Goal: Task Accomplishment & Management: Complete application form

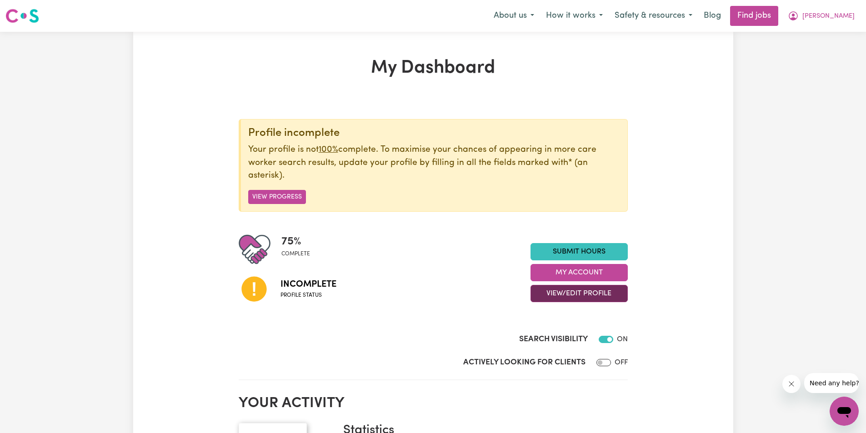
click at [566, 294] on button "View/Edit Profile" at bounding box center [578, 293] width 97 height 17
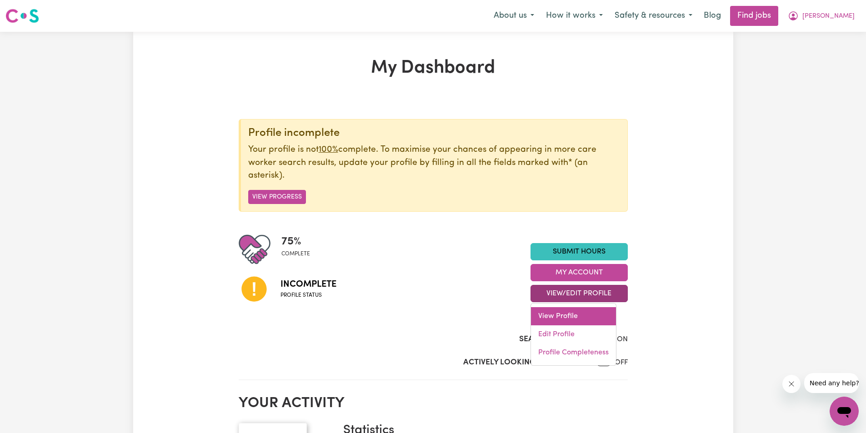
click at [562, 313] on link "View Profile" at bounding box center [573, 316] width 85 height 18
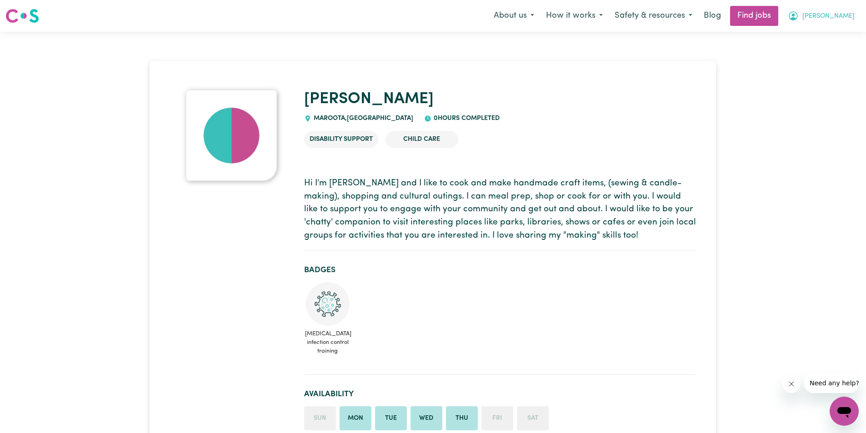
click at [836, 13] on span "[PERSON_NAME]" at bounding box center [828, 16] width 52 height 10
click at [814, 31] on link "My Account" at bounding box center [824, 35] width 72 height 17
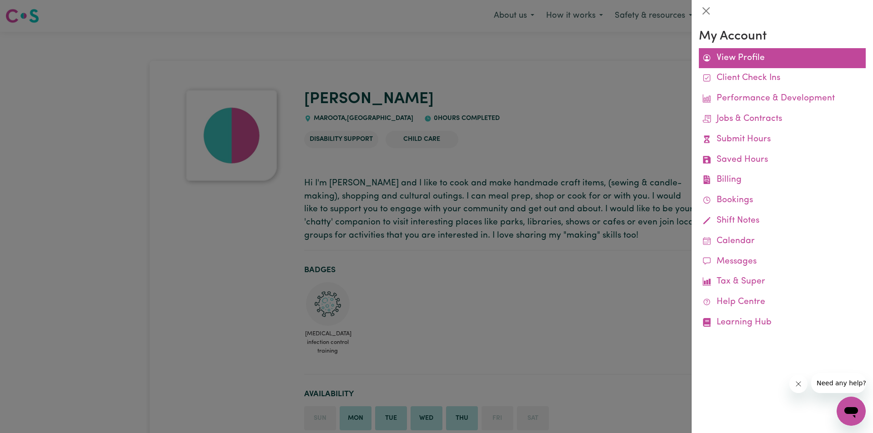
click at [731, 54] on link "View Profile" at bounding box center [781, 58] width 167 height 20
click at [707, 15] on button "Close" at bounding box center [705, 11] width 15 height 15
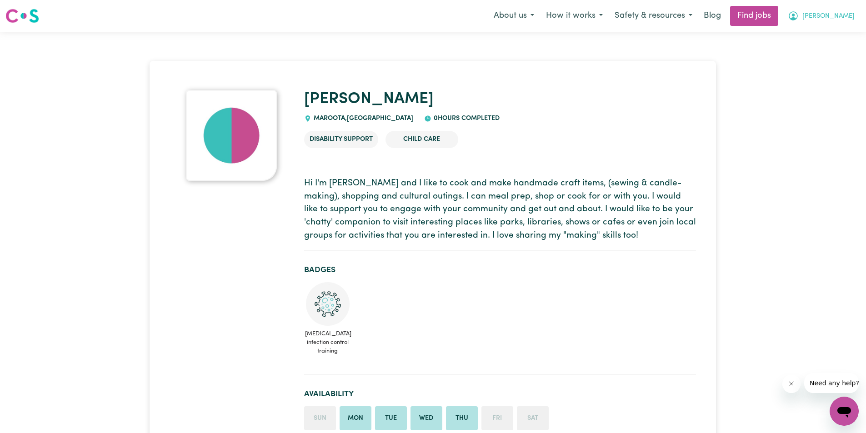
click at [837, 18] on span "[PERSON_NAME]" at bounding box center [828, 16] width 52 height 10
click at [822, 51] on link "My Dashboard" at bounding box center [824, 52] width 72 height 17
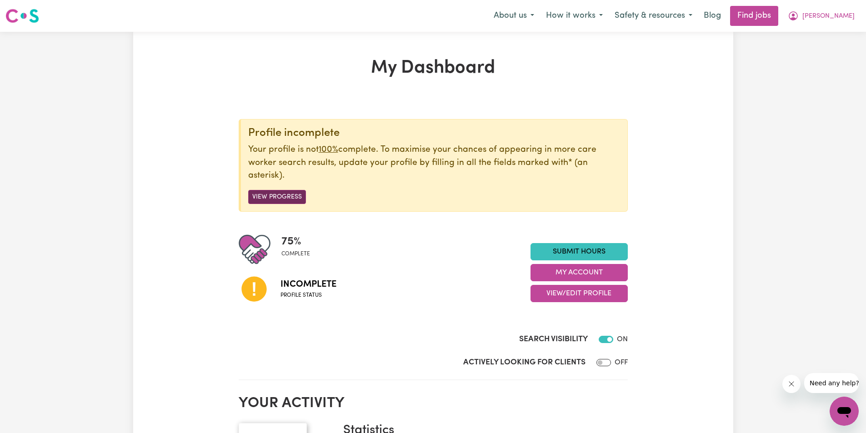
click at [265, 194] on button "View Progress" at bounding box center [277, 197] width 58 height 14
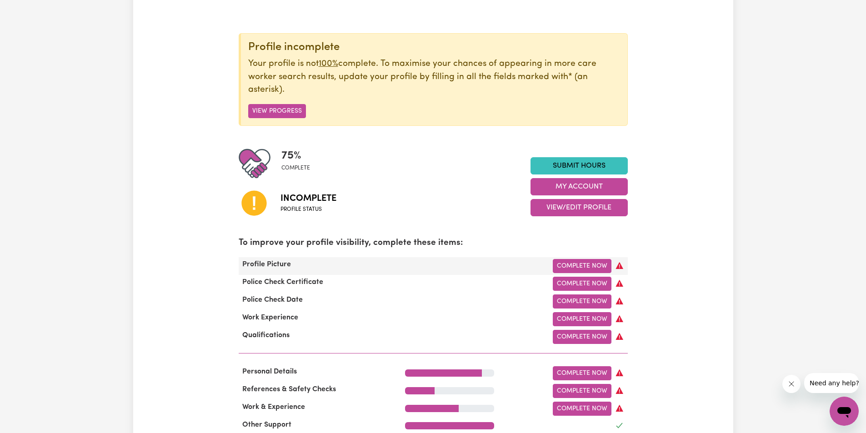
scroll to position [91, 0]
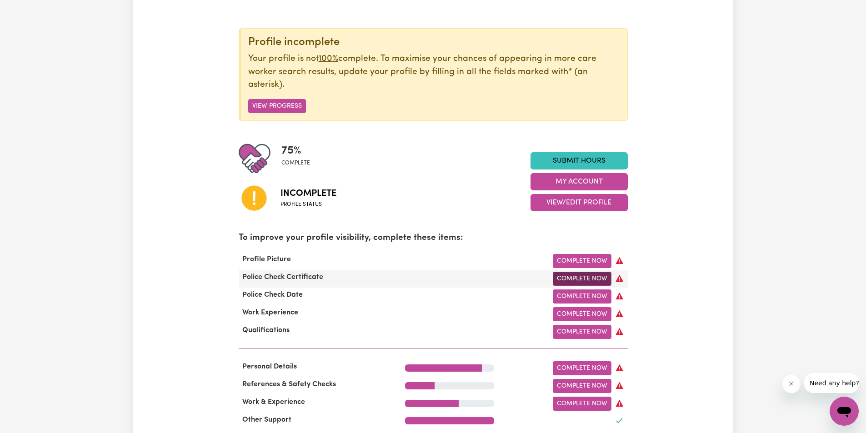
click at [603, 277] on link "Complete Now" at bounding box center [582, 279] width 59 height 14
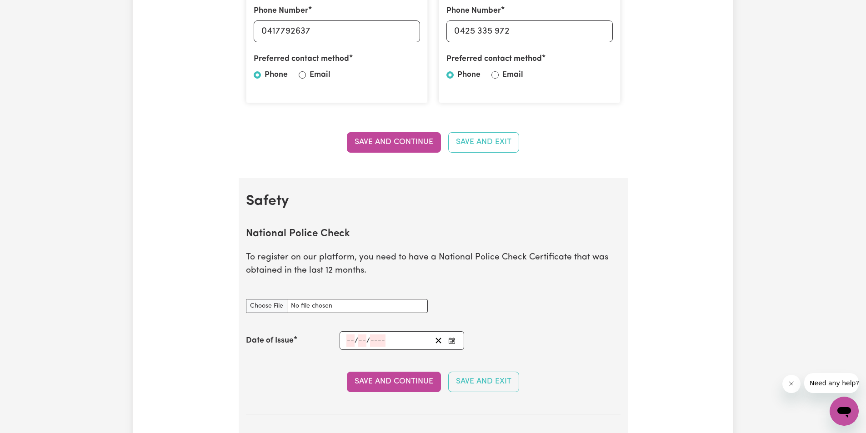
scroll to position [409, 0]
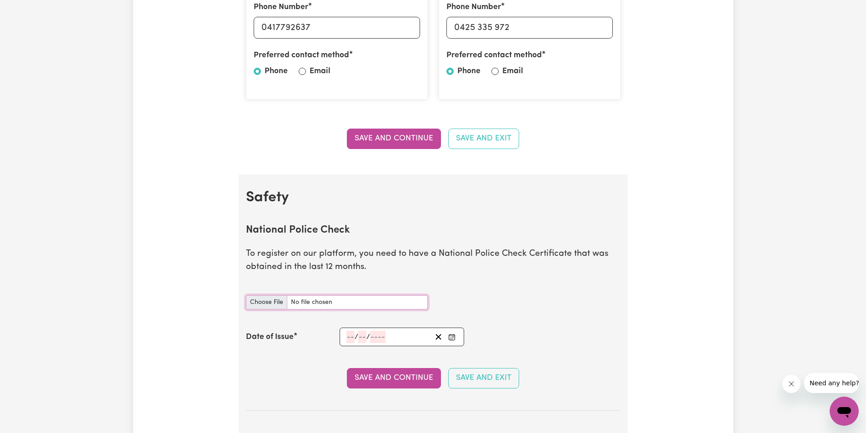
click at [272, 302] on input "National Police Check document" at bounding box center [337, 302] width 182 height 14
type input "C:\fakepath\report_nadalutti_12105738-6163210.pdf"
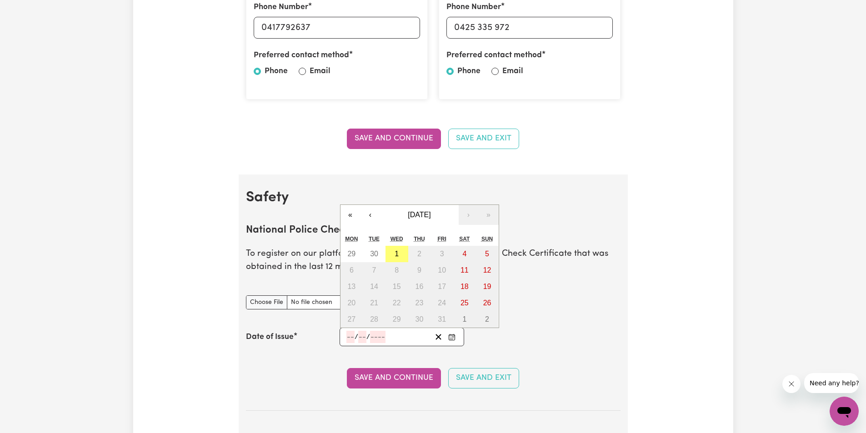
click at [349, 335] on input "number" at bounding box center [350, 337] width 8 height 12
click at [351, 252] on abbr "29" at bounding box center [351, 254] width 8 height 8
type input "[DATE]"
type input "29"
type input "9"
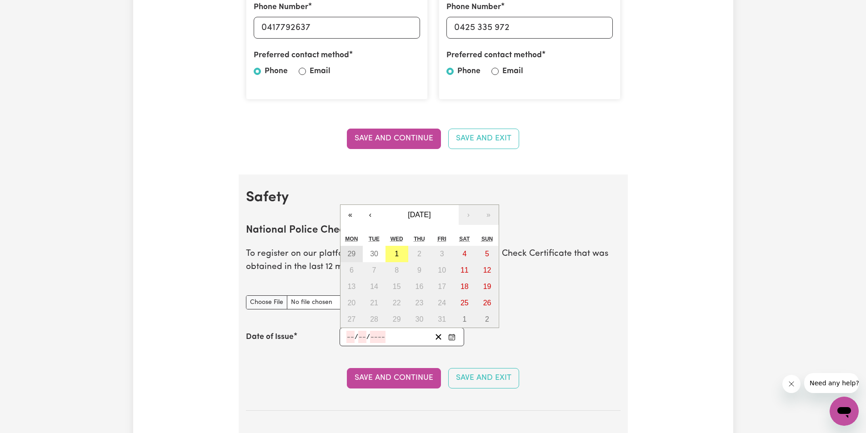
type input "2025"
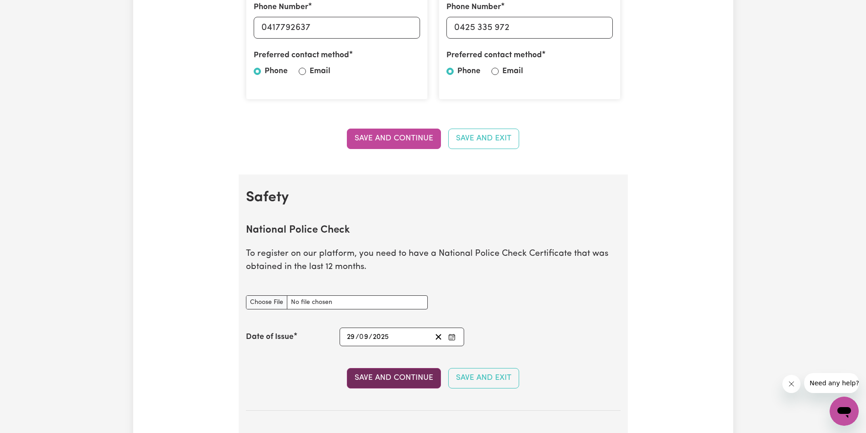
click at [414, 375] on button "Save and Continue" at bounding box center [394, 378] width 94 height 20
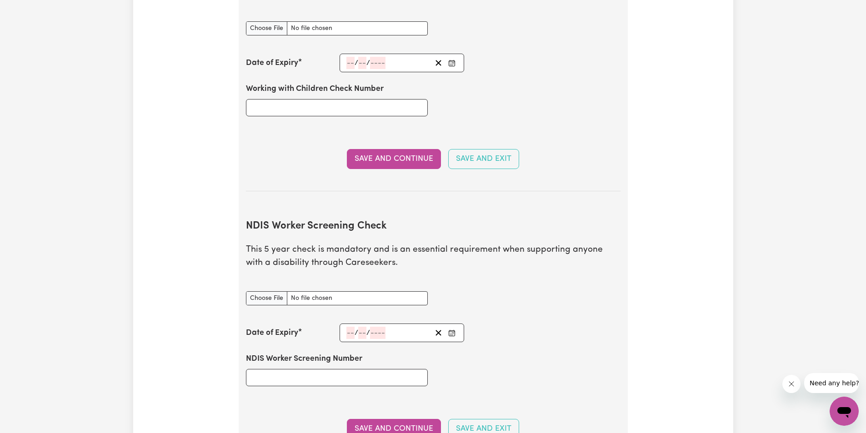
scroll to position [971, 0]
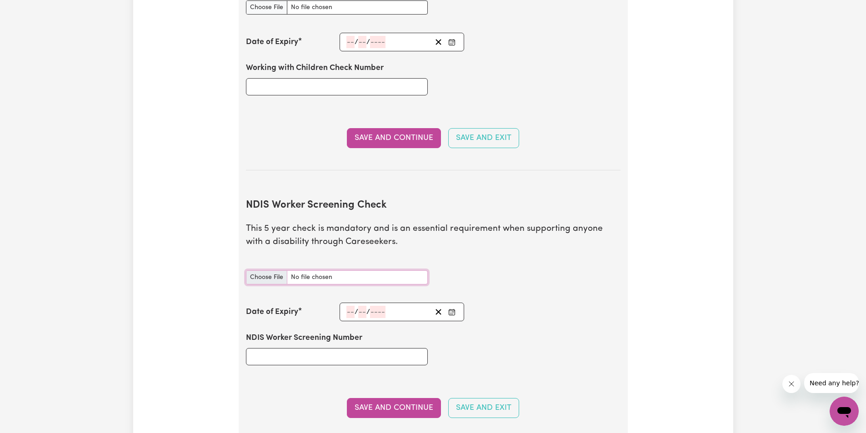
click at [262, 270] on input "NDIS Worker Screening Check document" at bounding box center [337, 277] width 182 height 14
click at [309, 348] on input "NDIS Worker Screening Number" at bounding box center [337, 356] width 182 height 17
paste input "47035124"
type input "47035124"
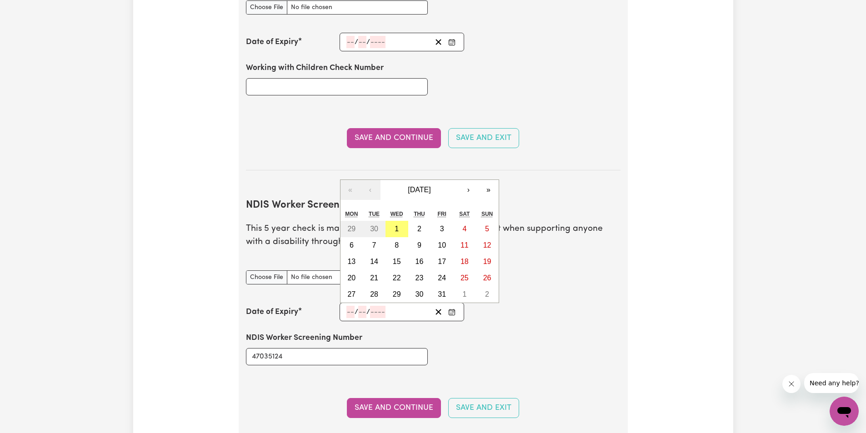
click at [346, 306] on input "number" at bounding box center [350, 312] width 8 height 12
click at [352, 306] on input "number" at bounding box center [350, 312] width 8 height 12
type input "30"
type input "09"
type input "2025"
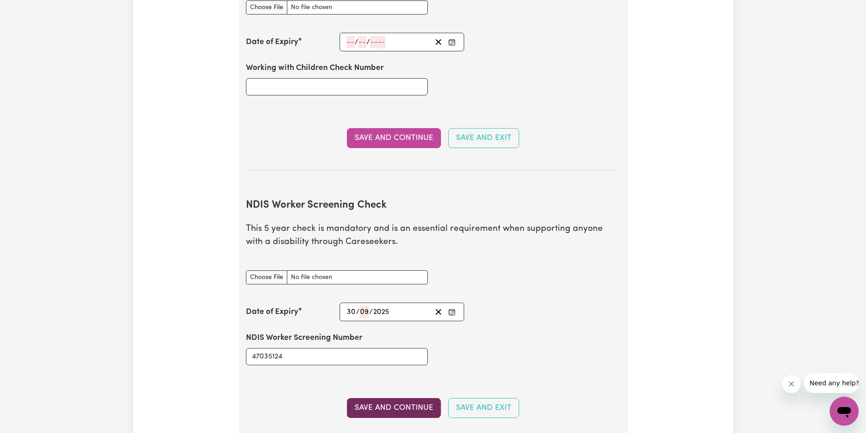
click at [416, 398] on button "Save and Continue" at bounding box center [394, 408] width 94 height 20
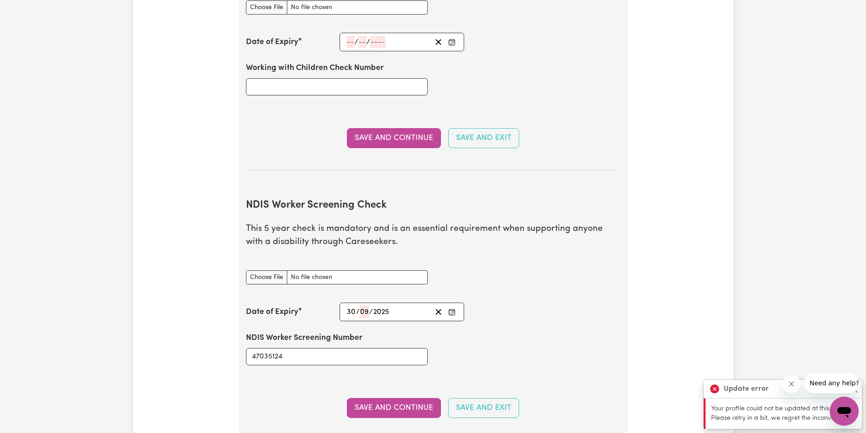
click at [520, 259] on div "NDIS Worker Screening Check document" at bounding box center [432, 277] width 385 height 36
click at [389, 306] on div "/ /" at bounding box center [388, 312] width 86 height 12
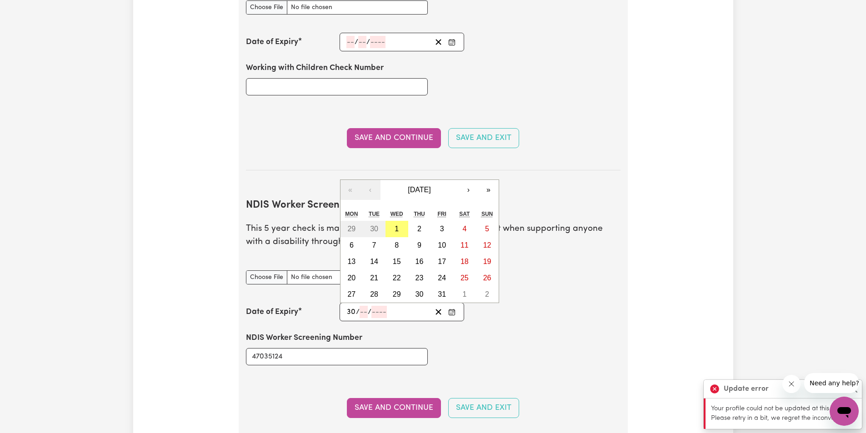
type input "30"
type input "09"
type input "203"
type input "[DATE]"
type input "9"
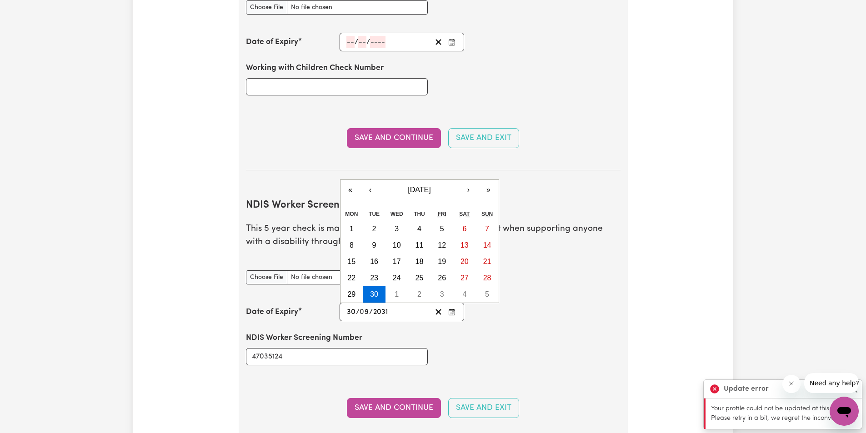
type input "2031"
click at [494, 345] on div "NDIS Worker Screening Number 47035124" at bounding box center [432, 348] width 385 height 55
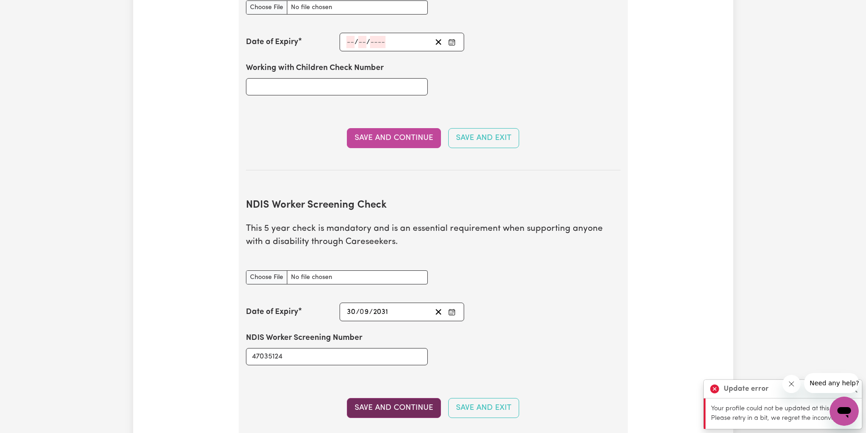
click at [409, 398] on button "Save and Continue" at bounding box center [394, 408] width 94 height 20
click at [399, 398] on button "Save and Continue" at bounding box center [394, 408] width 94 height 20
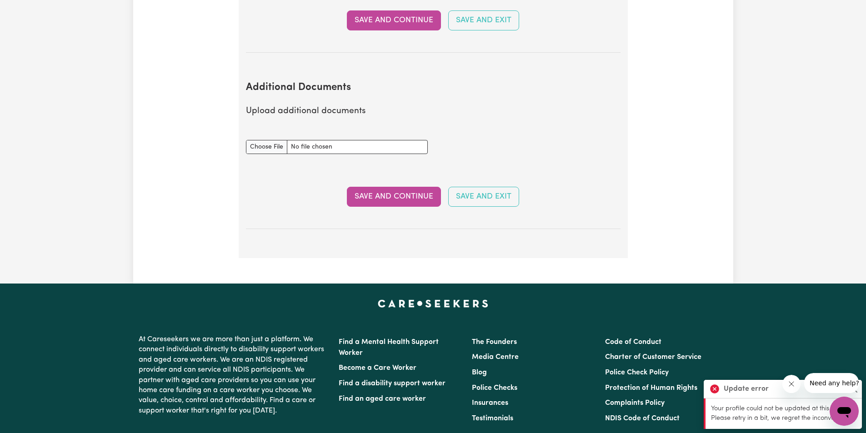
scroll to position [1743, 0]
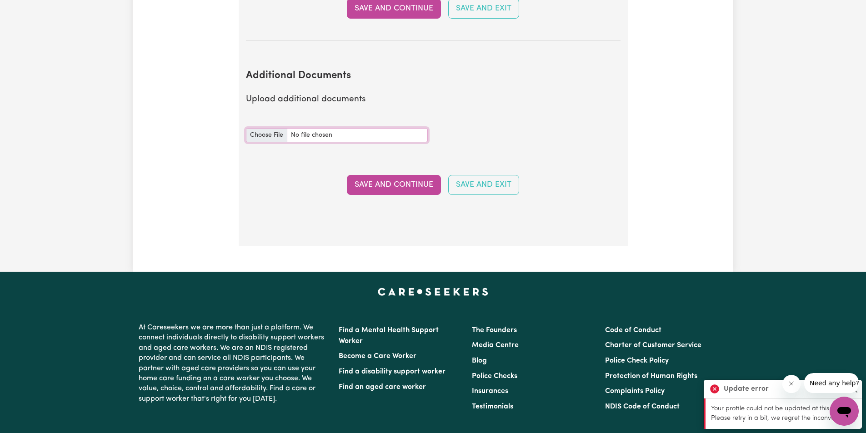
click at [263, 128] on input "Additional Documents document" at bounding box center [337, 135] width 182 height 14
type input "C:\fakepath\entitlement_work_12105738_nadalutti.pdf"
click at [394, 175] on button "Save and Continue" at bounding box center [394, 185] width 94 height 20
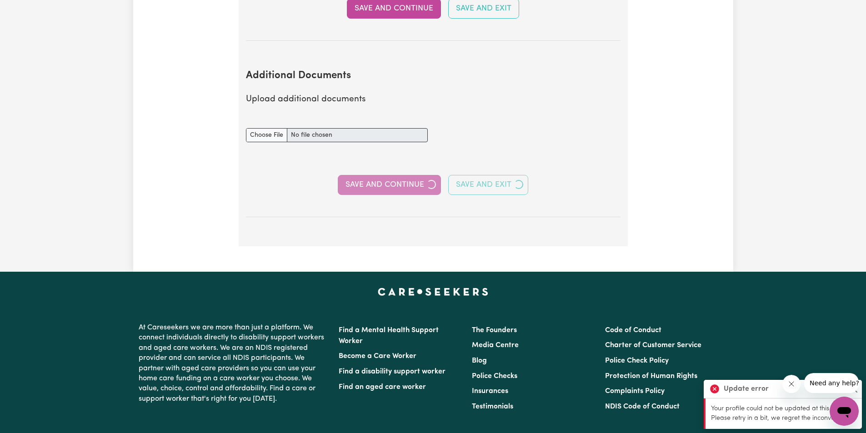
click at [791, 382] on icon "Close message from company" at bounding box center [791, 383] width 7 height 7
click at [857, 390] on button "Close" at bounding box center [853, 389] width 11 height 11
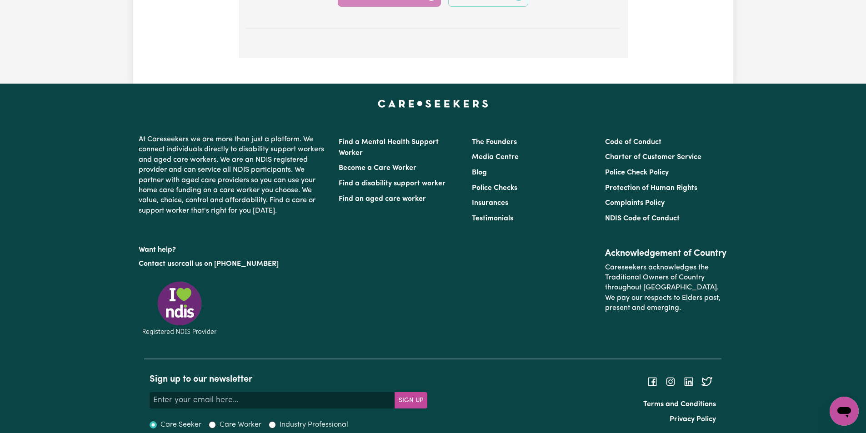
scroll to position [1659, 0]
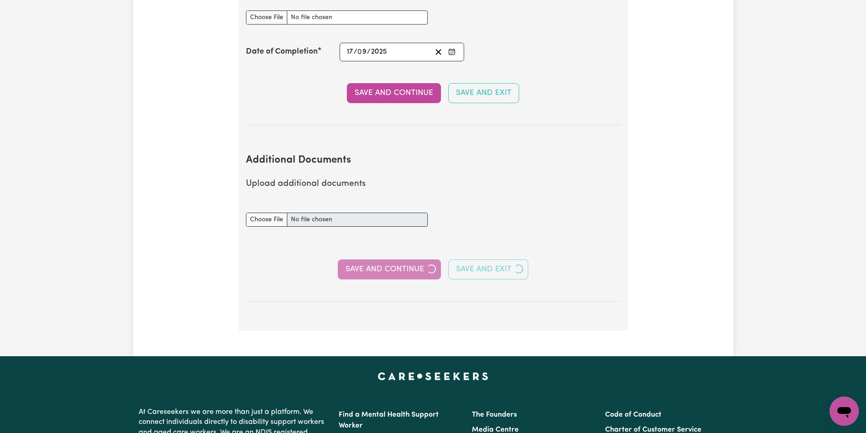
click at [410, 259] on div "Save and Continue Save and Exit" at bounding box center [433, 269] width 374 height 20
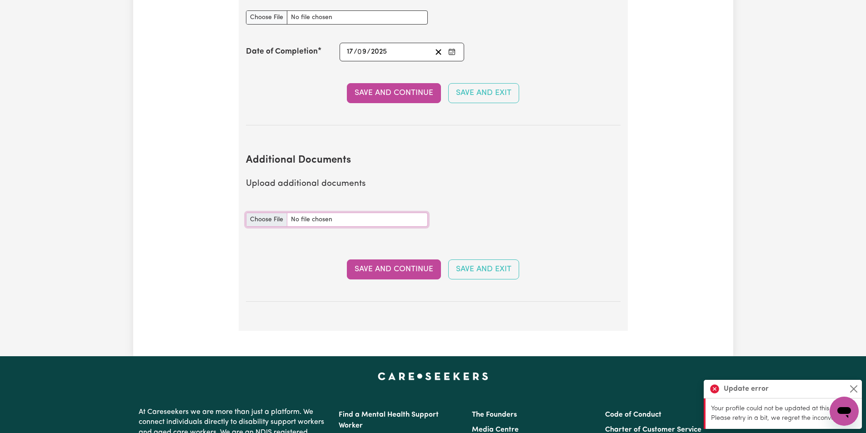
click at [262, 213] on input "Additional Documents document" at bounding box center [337, 220] width 182 height 14
type input "C:\fakepath\entitlement_work_12105738_nadalutti.pdf"
click at [396, 259] on button "Save and Continue" at bounding box center [394, 269] width 94 height 20
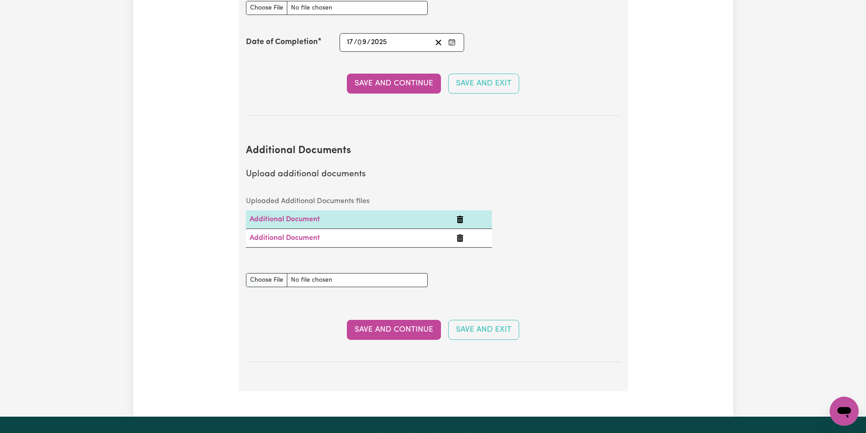
scroll to position [1652, 0]
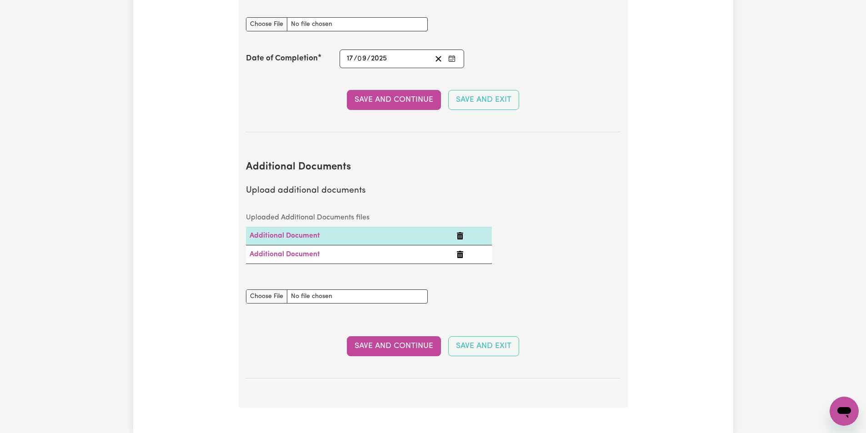
click at [459, 251] on icon "Delete Additional Document" at bounding box center [460, 254] width 6 height 7
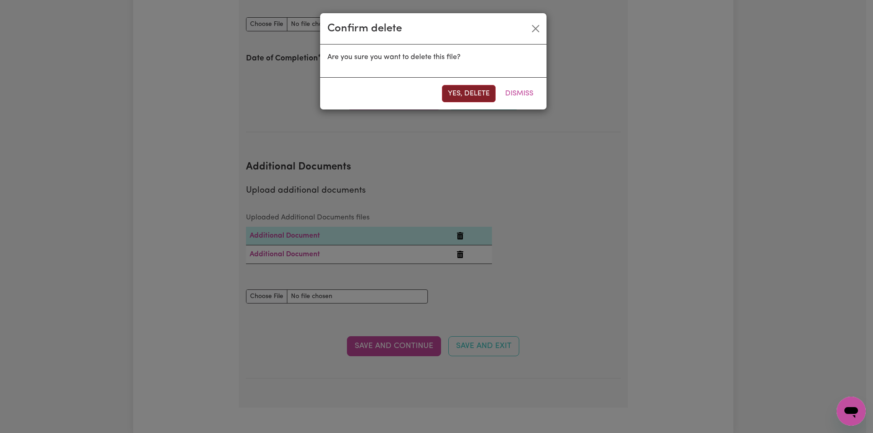
click at [472, 93] on button "Yes, delete" at bounding box center [469, 93] width 54 height 17
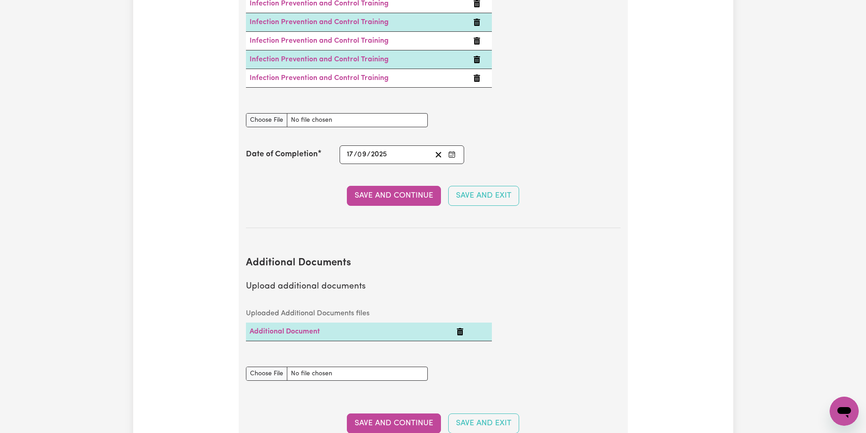
scroll to position [1697, 0]
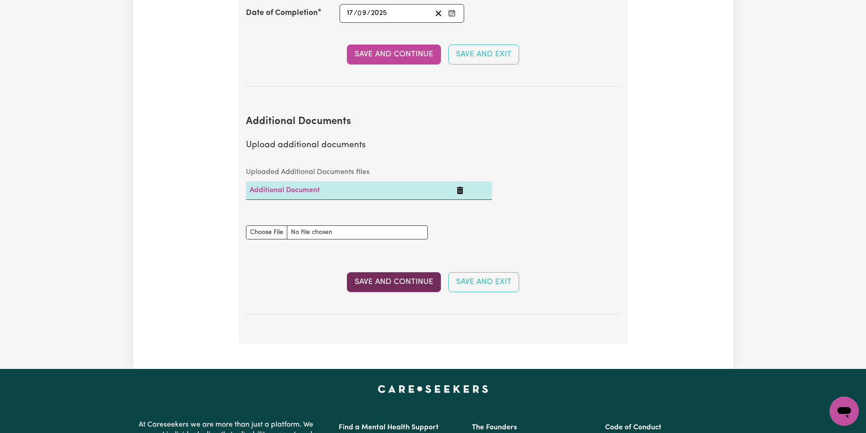
click at [411, 272] on button "Save and Continue" at bounding box center [394, 282] width 94 height 20
select select "Certificate III (Individual Support)"
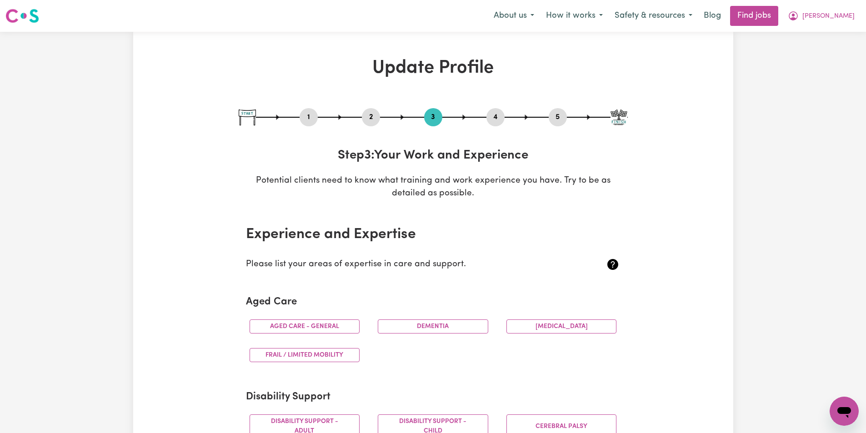
scroll to position [45, 0]
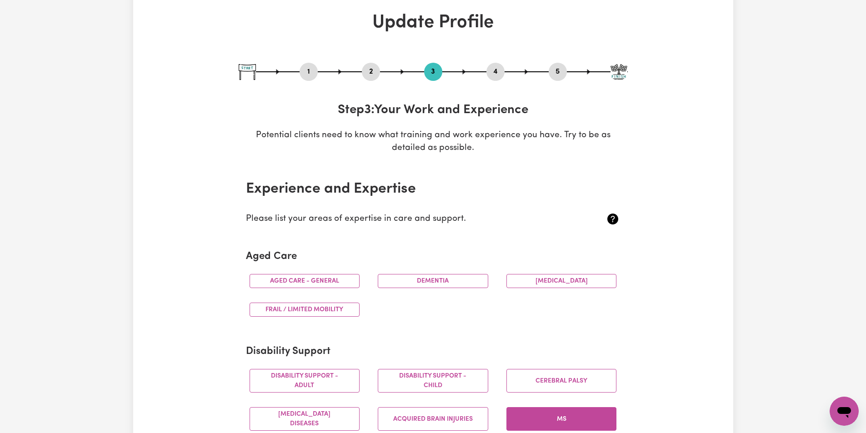
click at [309, 76] on button "1" at bounding box center [308, 72] width 18 height 12
select select "female"
select select "Australian Citizen"
select select "Studying a healthcare related degree or qualification"
select select "55"
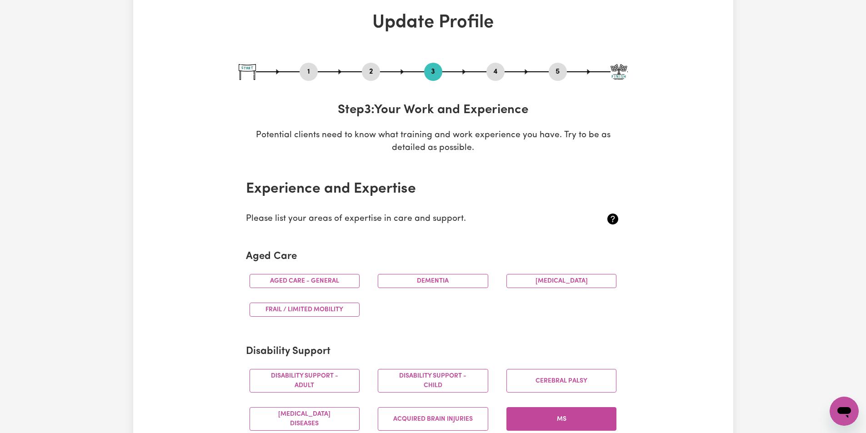
select select "70"
select select "80"
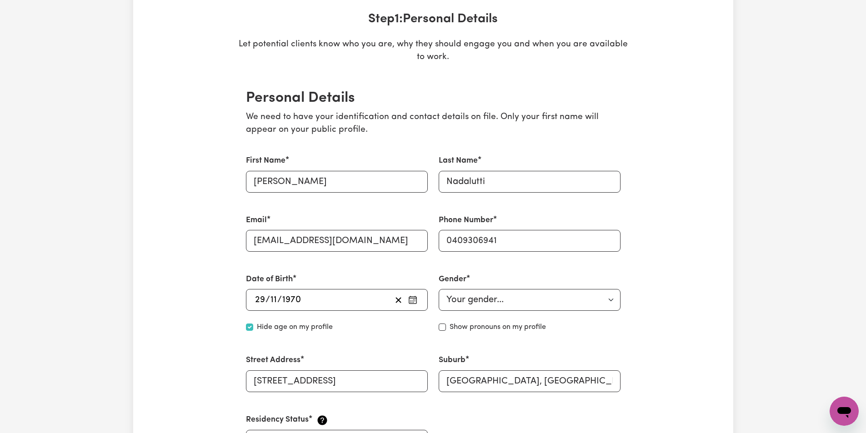
scroll to position [0, 0]
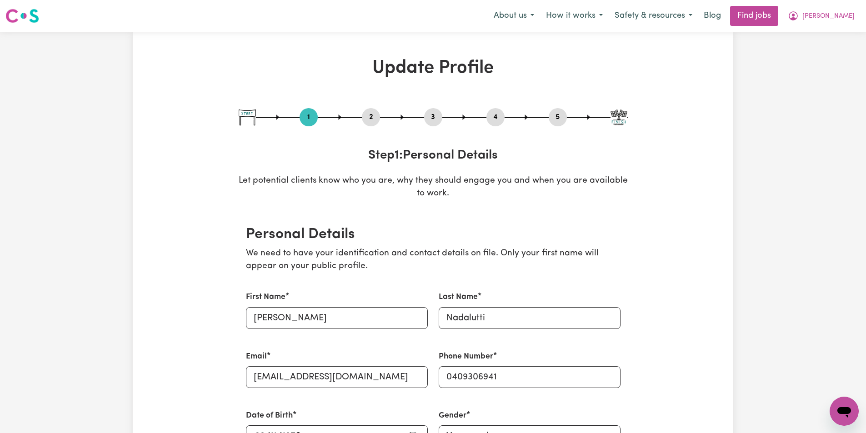
click at [374, 117] on button "2" at bounding box center [371, 117] width 18 height 12
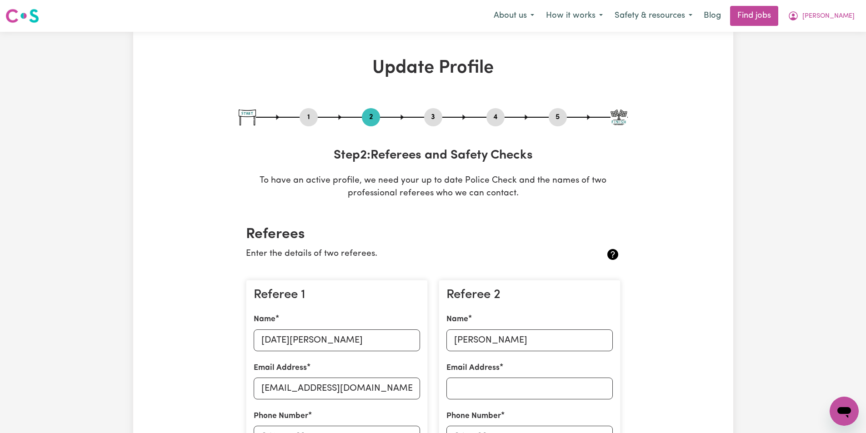
click at [433, 121] on button "3" at bounding box center [433, 117] width 18 height 12
select select "Certificate III (Individual Support)"
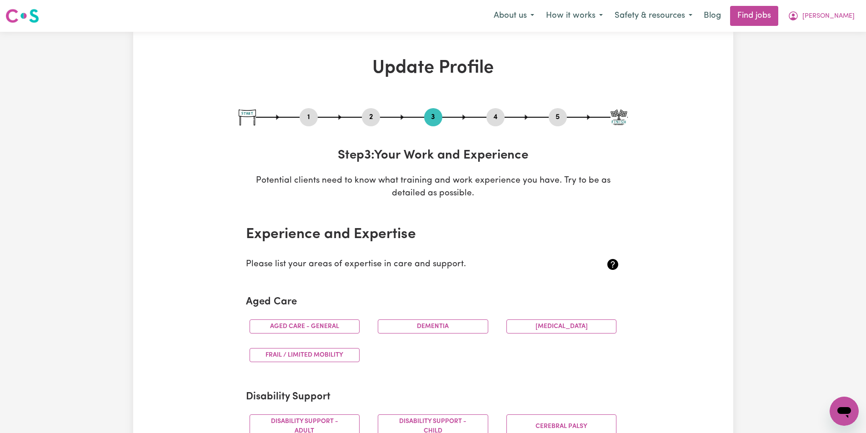
click at [495, 120] on button "4" at bounding box center [495, 117] width 18 height 12
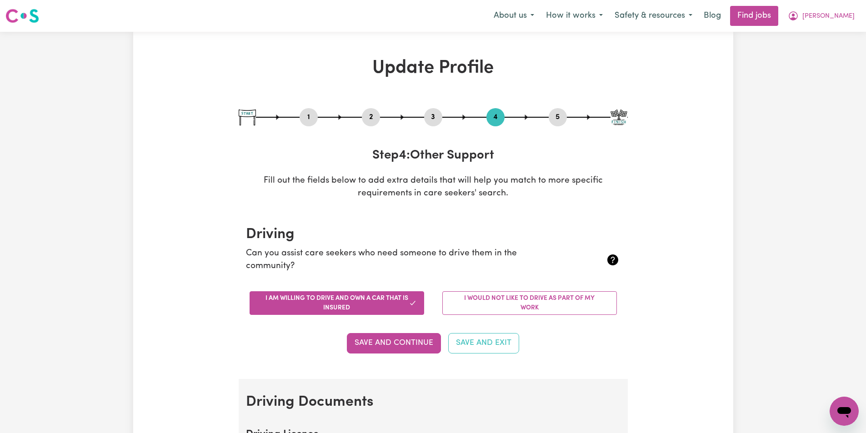
click at [556, 118] on button "5" at bounding box center [558, 117] width 18 height 12
select select "I am providing services privately on my own"
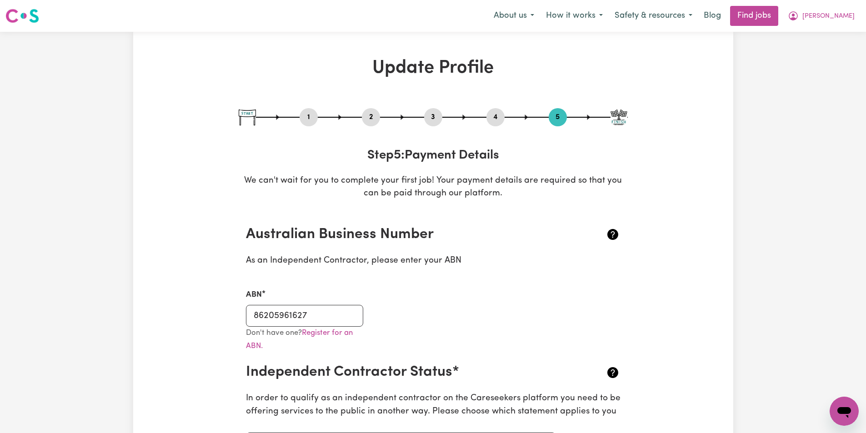
click at [307, 119] on button "1" at bounding box center [308, 117] width 18 height 12
select select "female"
select select "Australian Citizen"
select select "Studying a healthcare related degree or qualification"
select select "55"
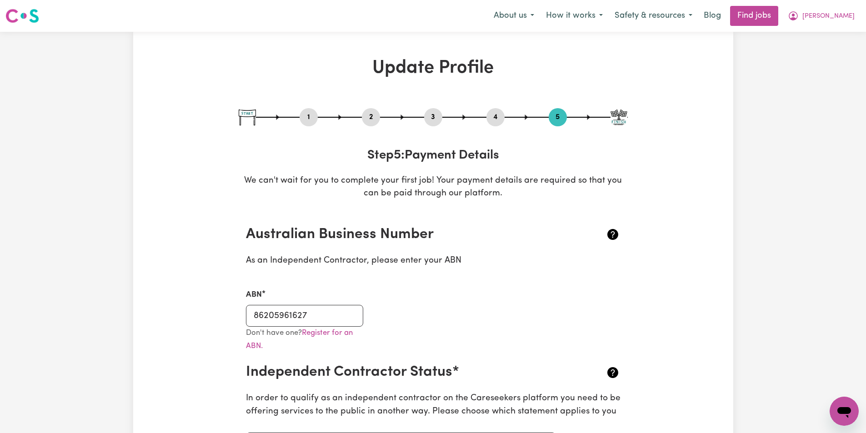
select select "70"
select select "80"
